Goal: Task Accomplishment & Management: Use online tool/utility

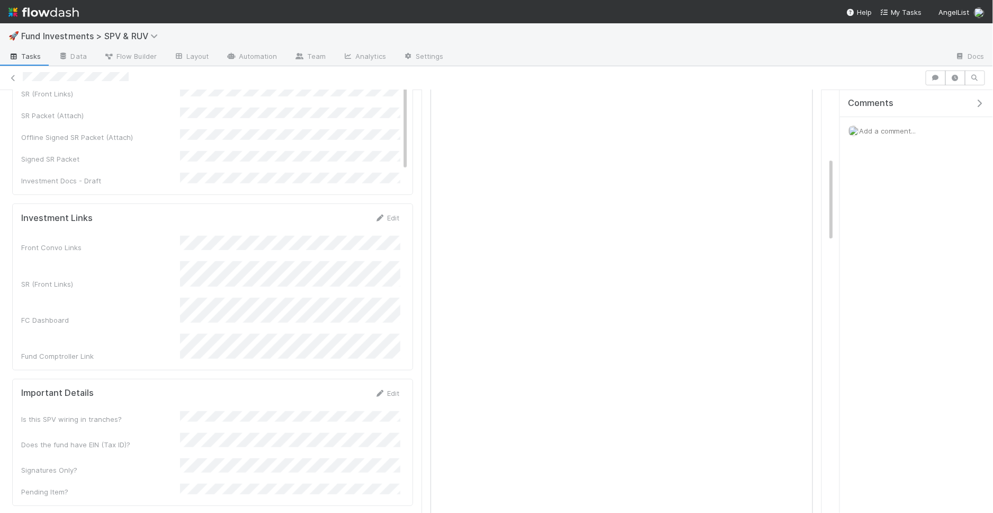
scroll to position [265, 0]
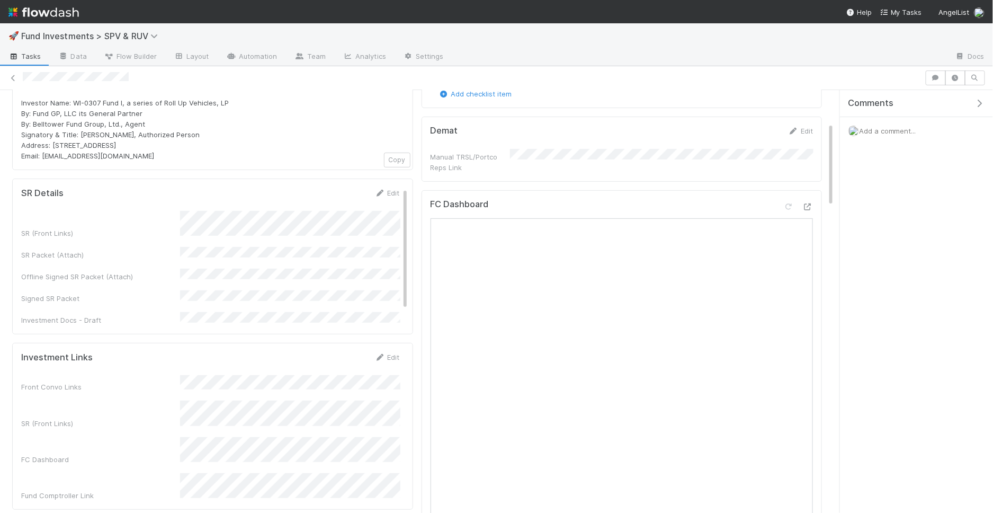
scroll to position [156, 0]
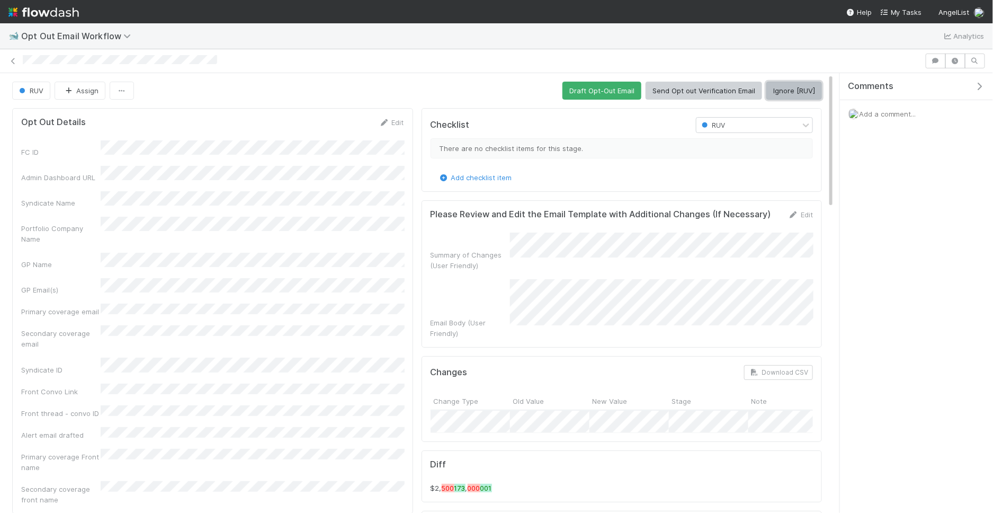
click at [781, 91] on button "Ignore [RUV]" at bounding box center [794, 91] width 56 height 18
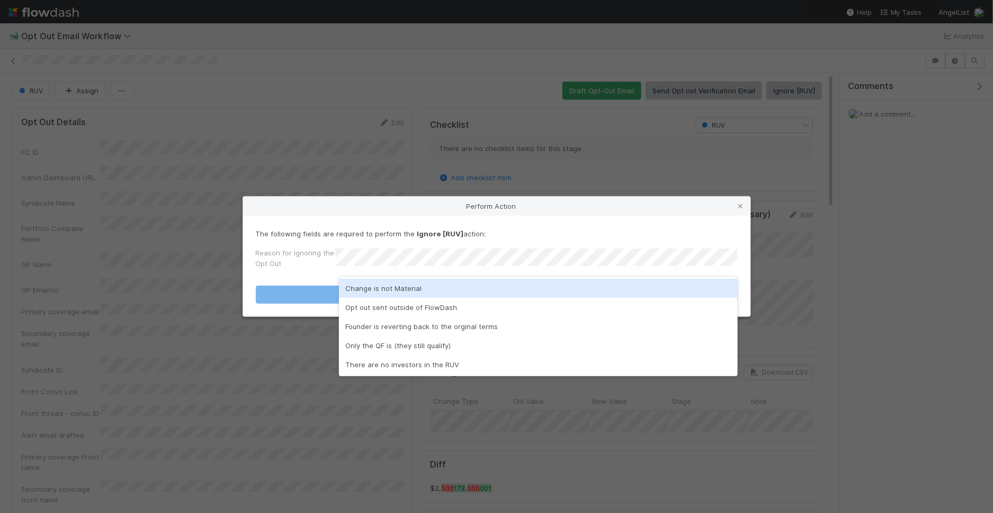
click at [424, 283] on div "Change is not Material" at bounding box center [538, 288] width 399 height 19
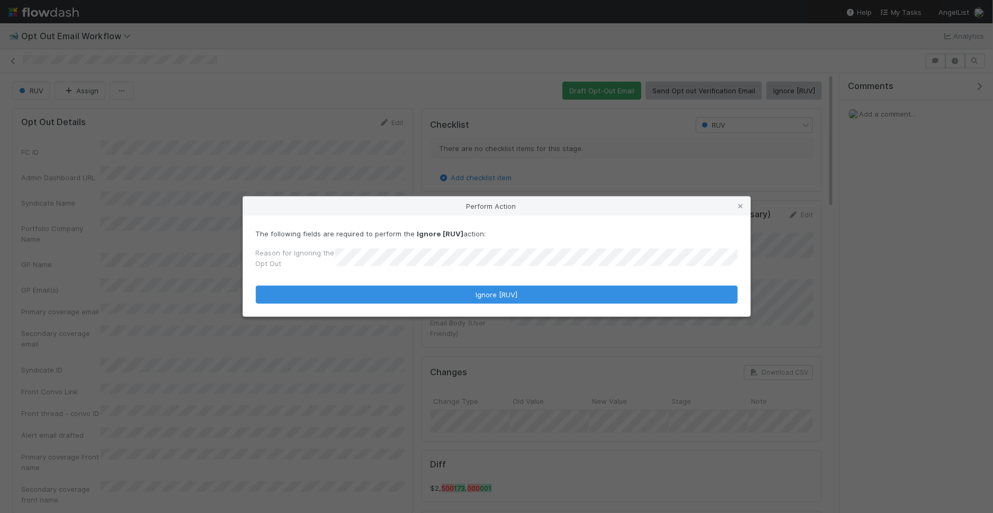
click at [424, 283] on form "The following fields are required to perform the Ignore [RUV] action: Reason fo…" at bounding box center [497, 265] width 482 height 75
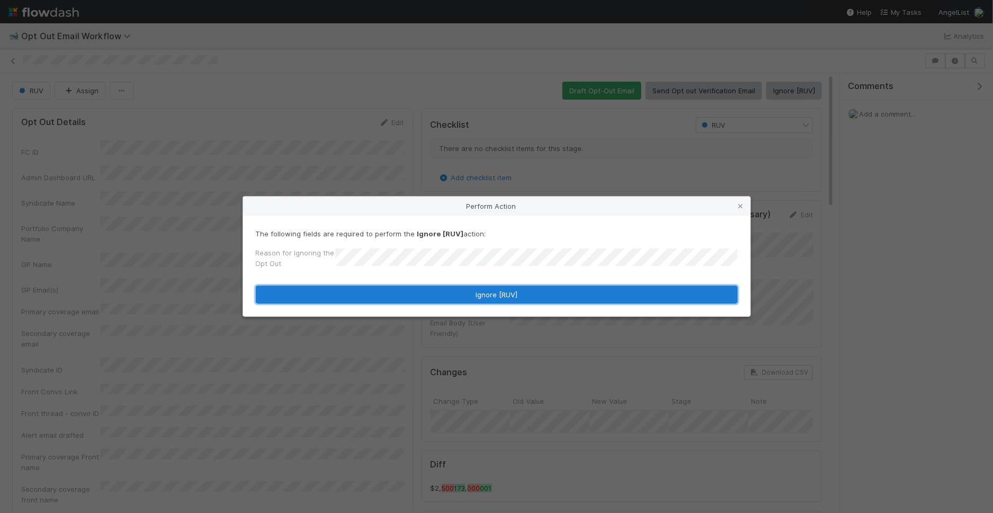
click at [413, 288] on button "Ignore [RUV]" at bounding box center [497, 294] width 482 height 18
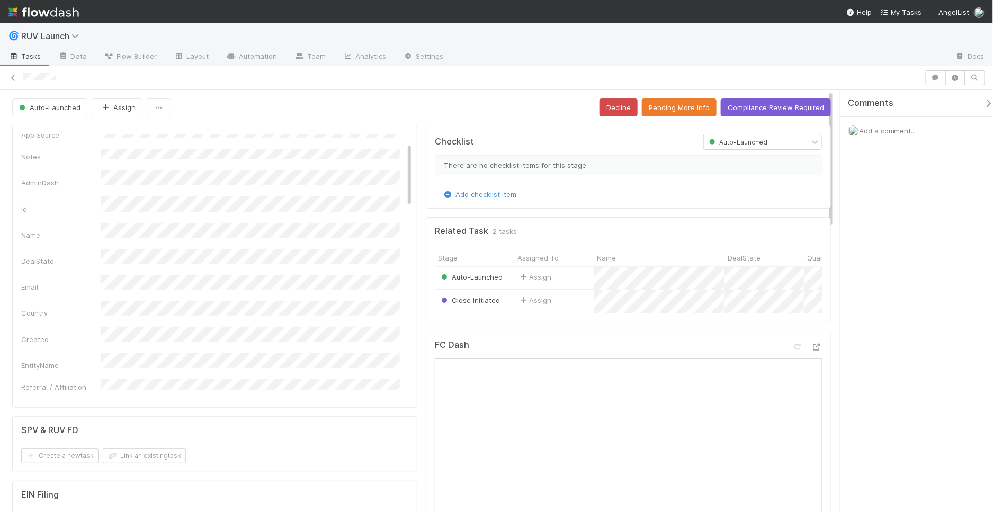
scroll to position [163, 0]
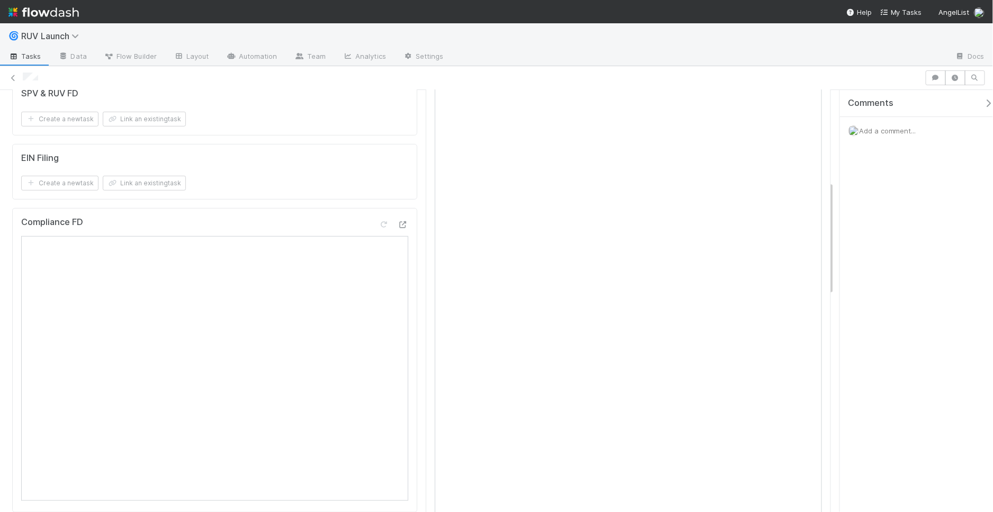
scroll to position [159, 0]
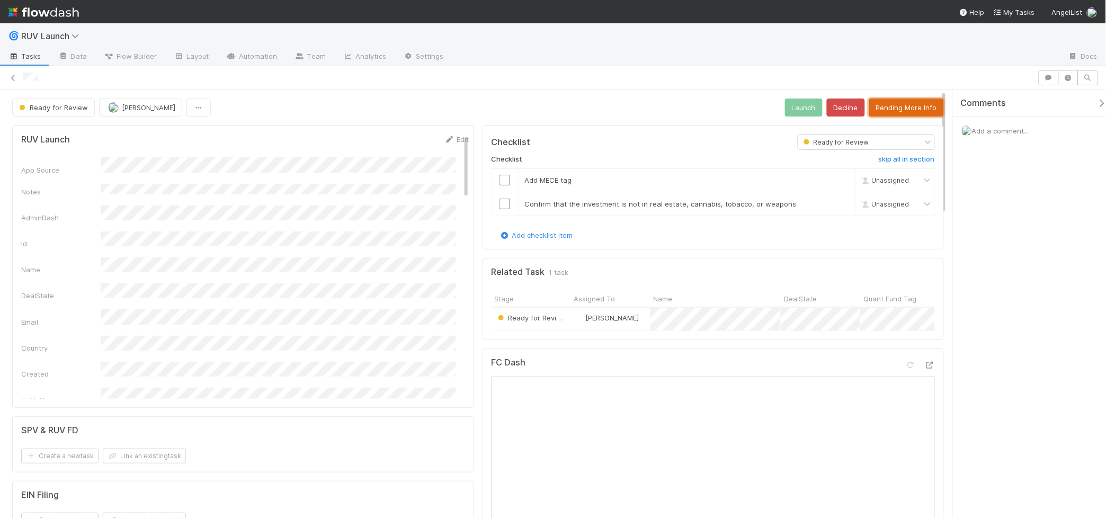
click at [890, 106] on button "Pending More Info" at bounding box center [906, 107] width 75 height 18
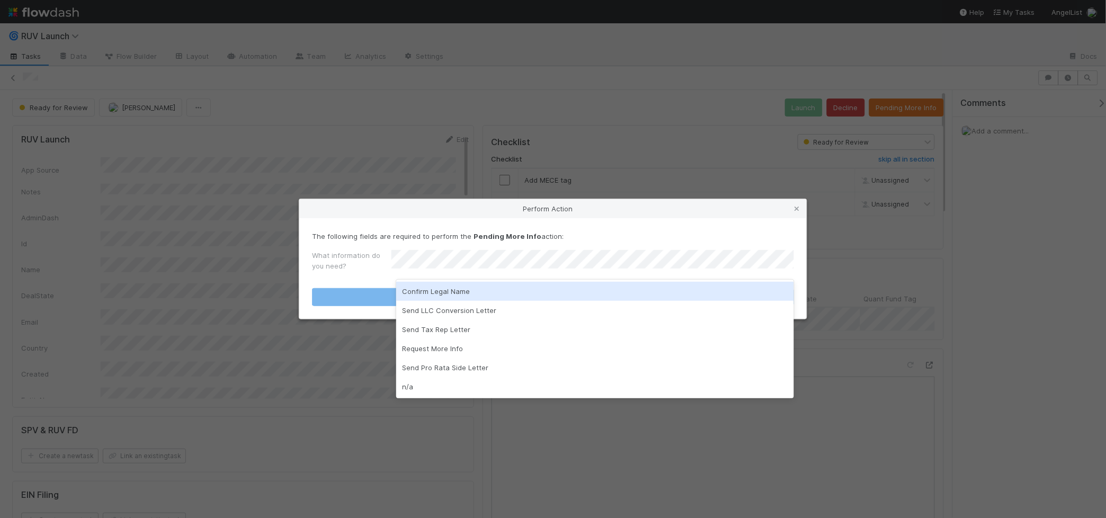
drag, startPoint x: 499, startPoint y: 284, endPoint x: 495, endPoint y: 293, distance: 9.9
click at [499, 283] on div "Confirm Legal Name" at bounding box center [595, 291] width 398 height 19
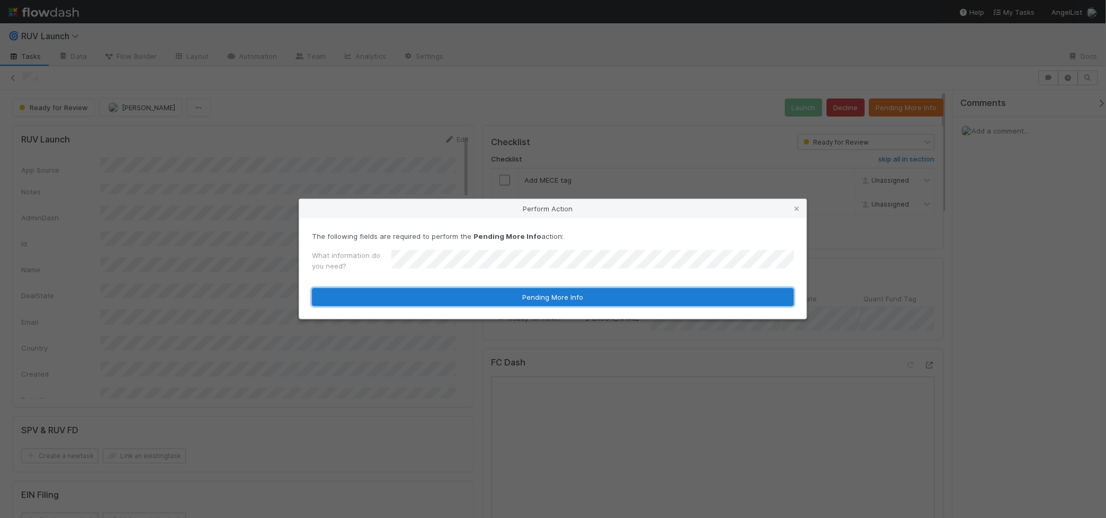
click at [492, 298] on button "Pending More Info" at bounding box center [553, 297] width 482 height 18
